Goal: Navigation & Orientation: Find specific page/section

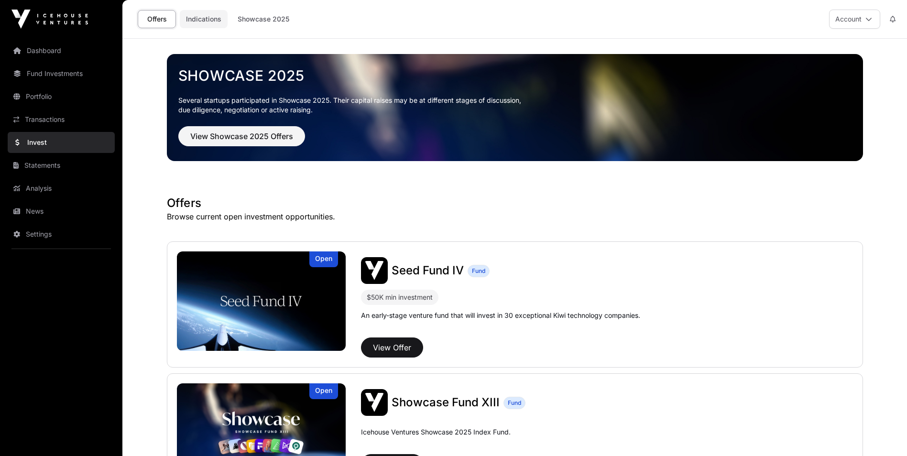
click at [202, 17] on link "Indications" at bounding box center [204, 19] width 48 height 18
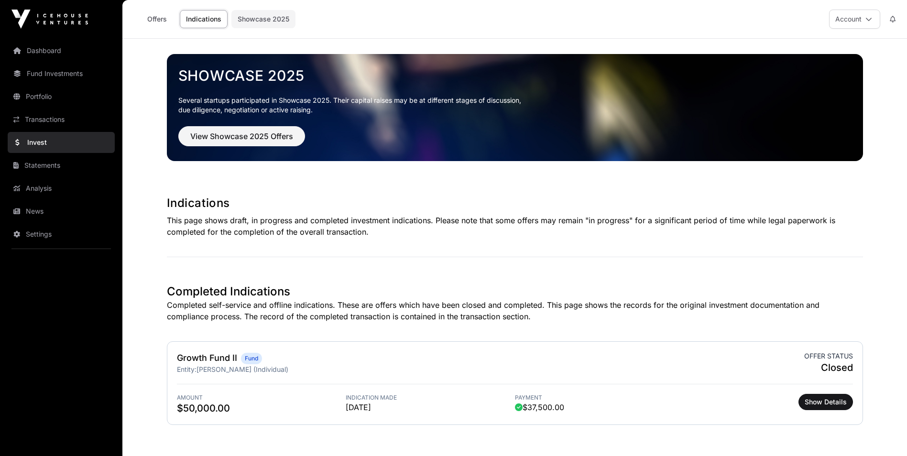
click at [249, 19] on link "Showcase 2025" at bounding box center [263, 19] width 64 height 18
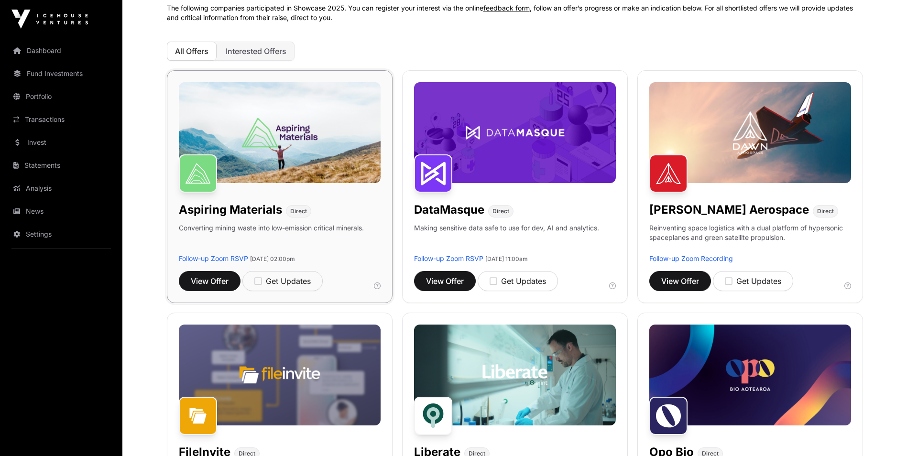
scroll to position [96, 0]
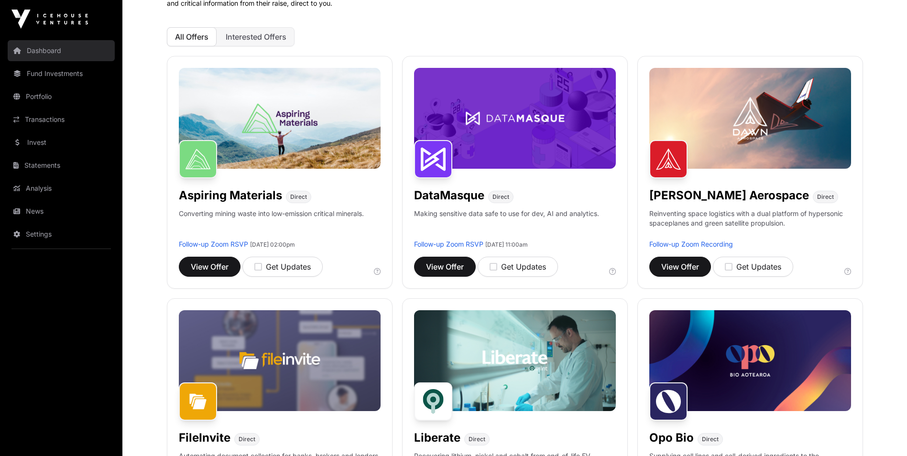
click at [49, 55] on link "Dashboard" at bounding box center [61, 50] width 107 height 21
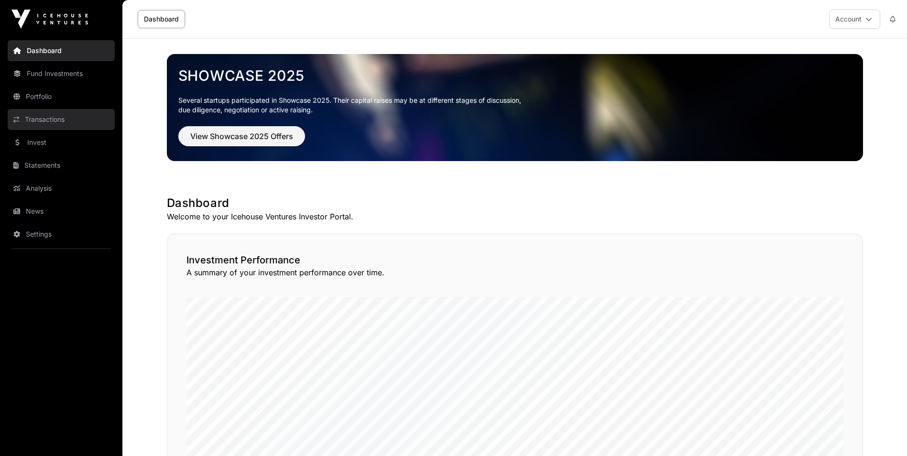
click at [55, 118] on link "Transactions" at bounding box center [61, 119] width 107 height 21
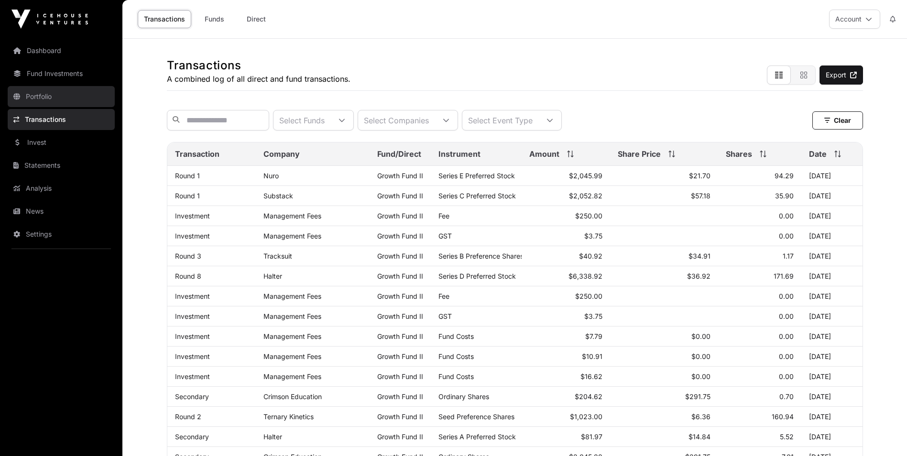
click at [76, 98] on link "Portfolio" at bounding box center [61, 96] width 107 height 21
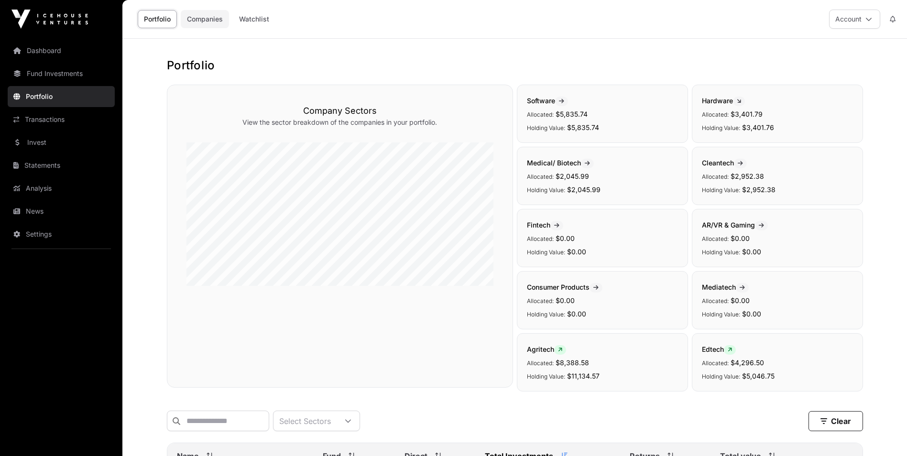
click at [198, 19] on link "Companies" at bounding box center [205, 19] width 48 height 18
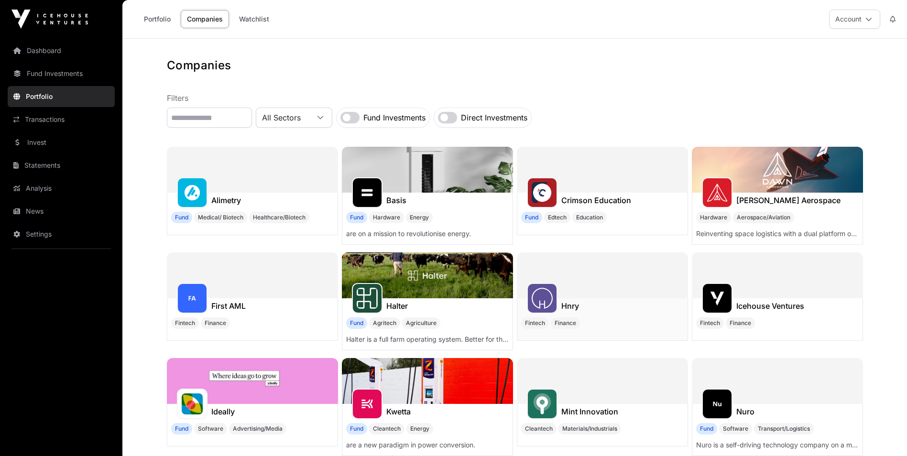
click at [592, 307] on div "Hnry" at bounding box center [602, 305] width 170 height 15
click at [595, 295] on div at bounding box center [602, 275] width 171 height 46
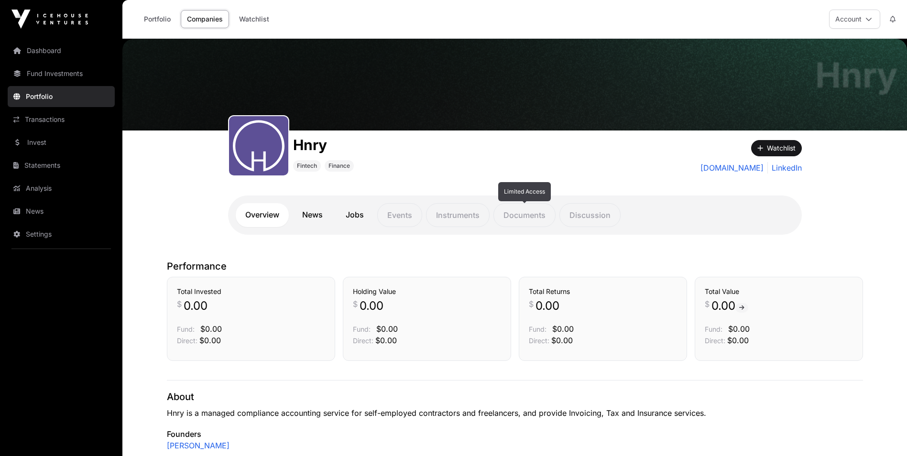
click at [527, 219] on p "Documents" at bounding box center [524, 215] width 62 height 24
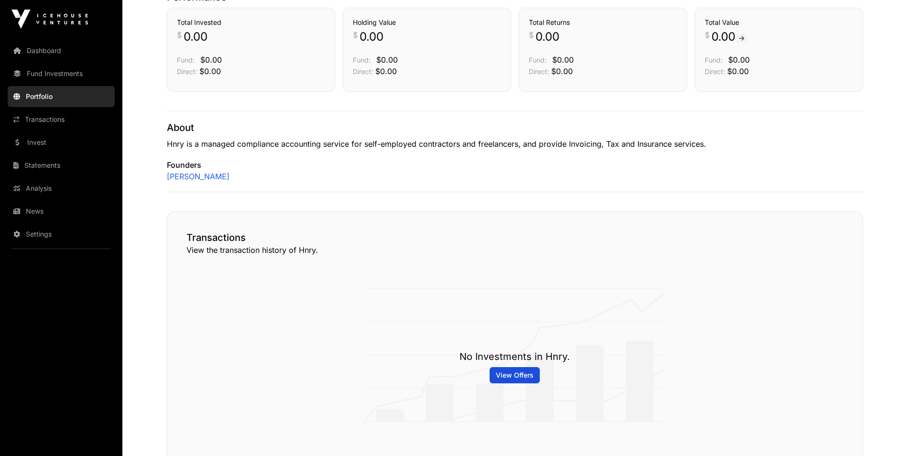
scroll to position [377, 0]
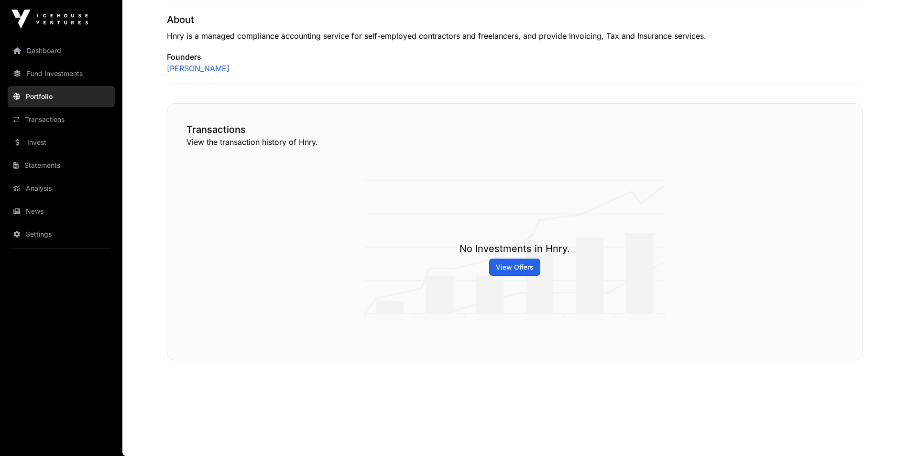
click at [517, 265] on span "View Offers" at bounding box center [515, 267] width 38 height 10
